Goal: Information Seeking & Learning: Learn about a topic

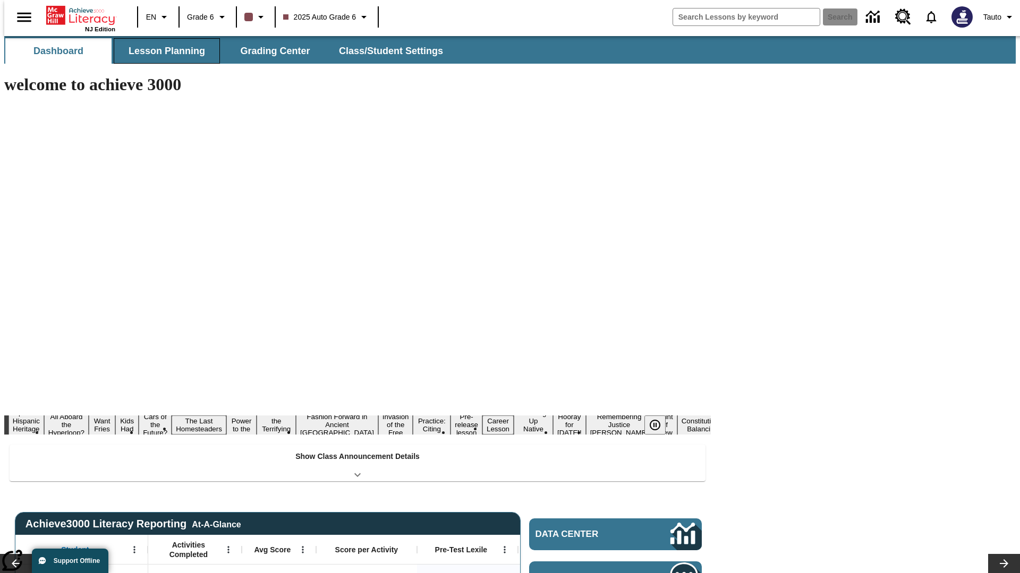
click at [162, 51] on button "Lesson Planning" at bounding box center [167, 50] width 106 height 25
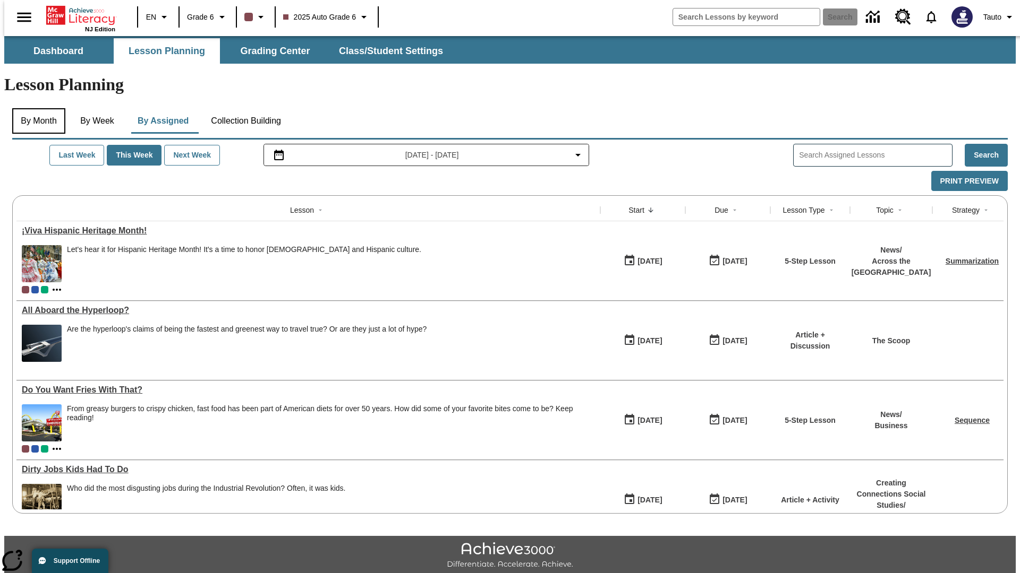
click at [36, 108] on button "By Month" at bounding box center [38, 120] width 53 height 25
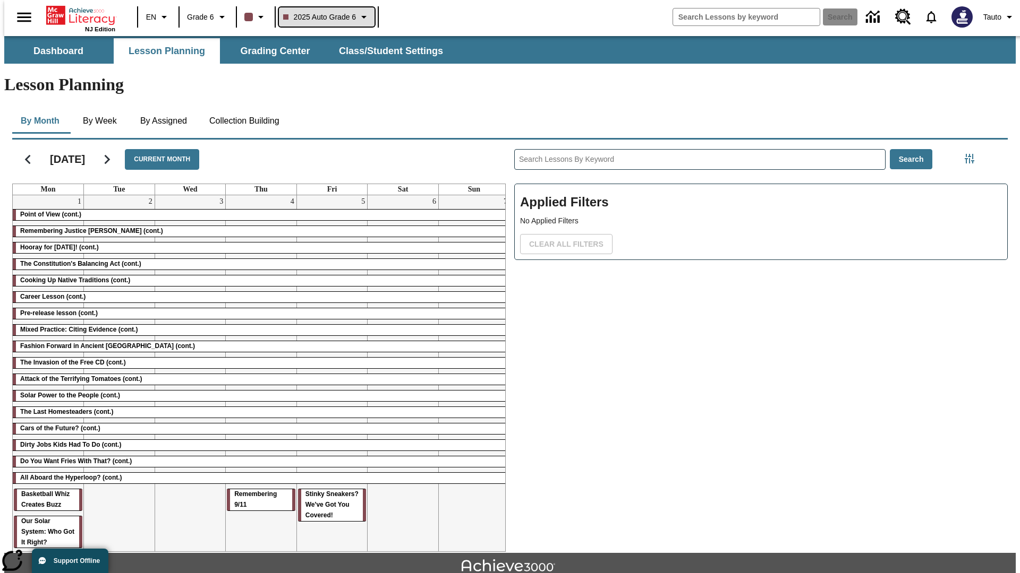
click at [325, 17] on span "2025 Auto Grade 6" at bounding box center [319, 17] width 73 height 11
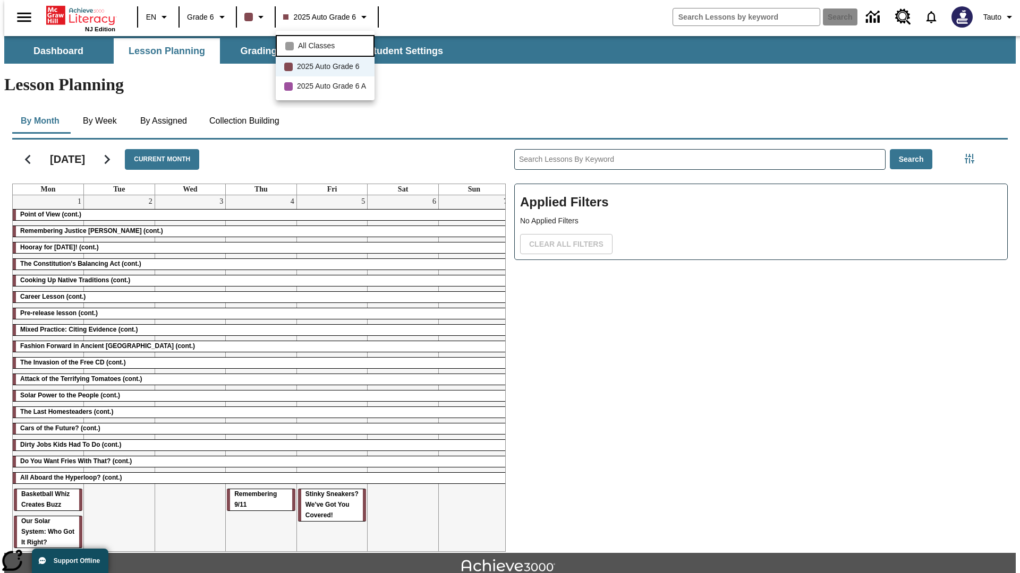
click at [327, 45] on span "All Classes" at bounding box center [316, 45] width 37 height 11
